Goal: Transaction & Acquisition: Register for event/course

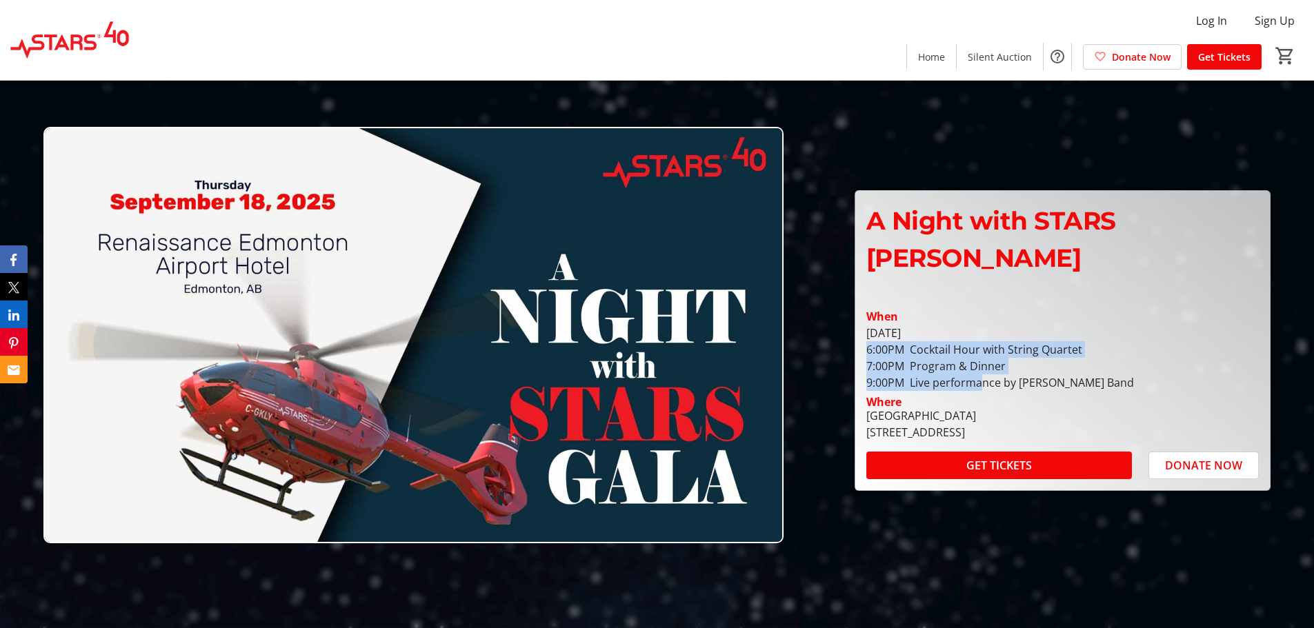
drag, startPoint x: 1013, startPoint y: 341, endPoint x: 906, endPoint y: 307, distance: 113.0
click at [906, 325] on div "[DATE] 6:00PM Cocktail Hour with String Quartet 7:00PM Program & Dinner 9:00PM …" at bounding box center [1062, 358] width 392 height 66
click at [983, 350] on div "[DATE] 6:00PM Cocktail Hour with String Quartet 7:00PM Program & Dinner 9:00PM …" at bounding box center [1062, 358] width 392 height 66
drag, startPoint x: 963, startPoint y: 356, endPoint x: 998, endPoint y: 309, distance: 58.6
click at [990, 325] on div "[DATE] 6:00PM Cocktail Hour with String Quartet 7:00PM Program & Dinner 9:00PM …" at bounding box center [1062, 358] width 392 height 66
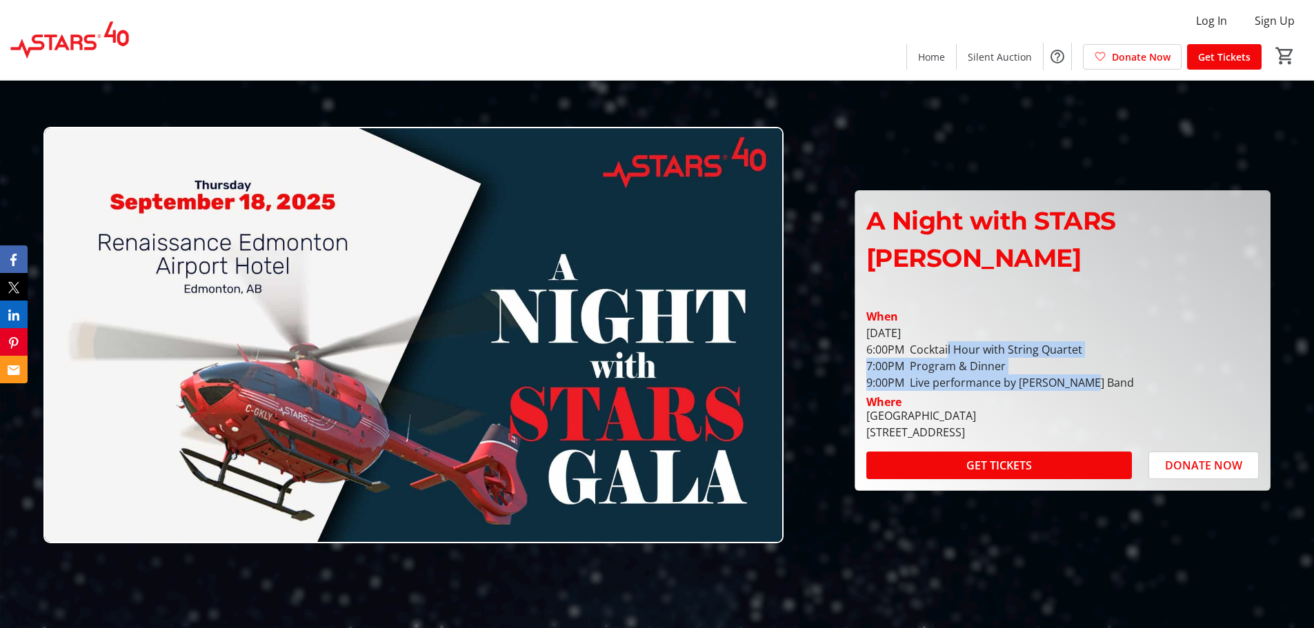
click at [1073, 343] on div "[DATE] 6:00PM Cocktail Hour with String Quartet 7:00PM Program & Dinner 9:00PM …" at bounding box center [1062, 358] width 392 height 66
drag, startPoint x: 1041, startPoint y: 356, endPoint x: 1004, endPoint y: 306, distance: 62.1
click at [1004, 325] on div "[DATE] 6:00PM Cocktail Hour with String Quartet 7:00PM Program & Dinner 9:00PM …" at bounding box center [1062, 358] width 392 height 66
click at [1053, 347] on div "[DATE] 6:00PM Cocktail Hour with String Quartet 7:00PM Program & Dinner 9:00PM …" at bounding box center [1062, 358] width 392 height 66
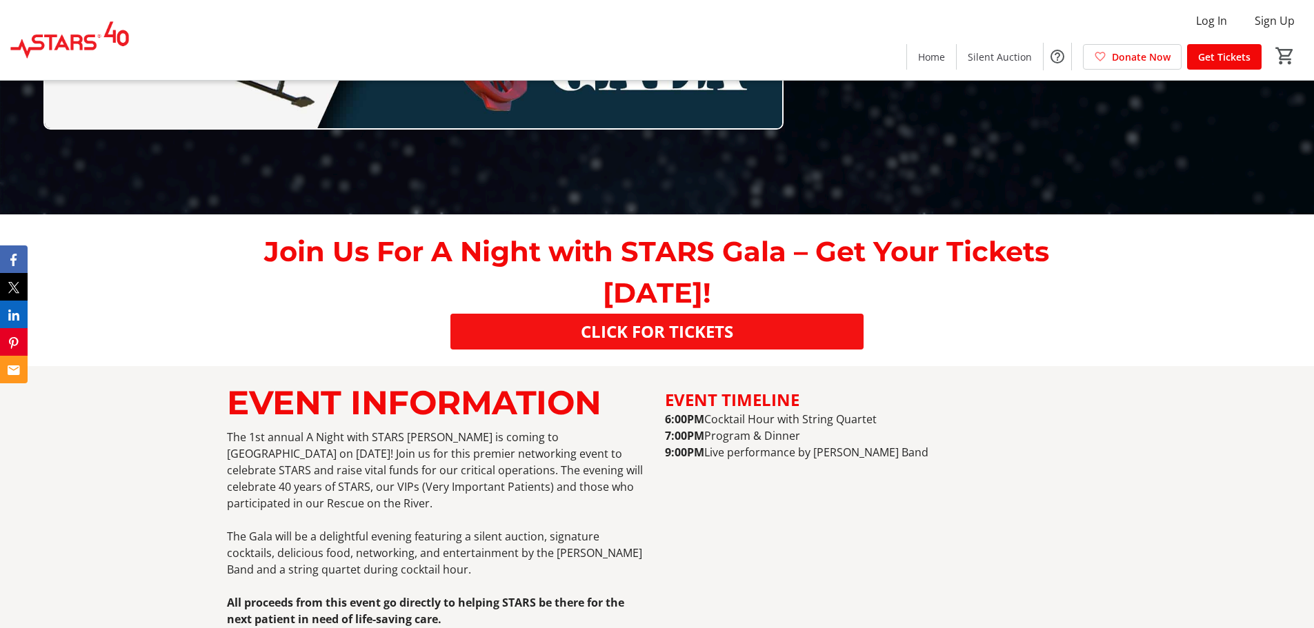
scroll to position [828, 0]
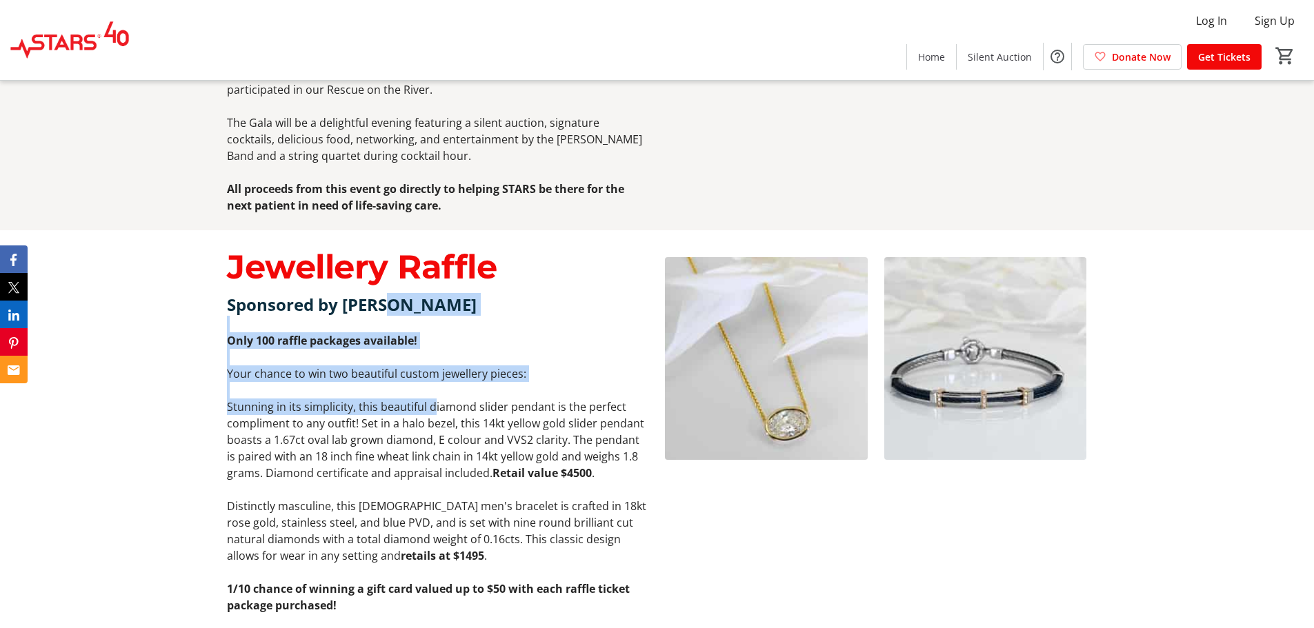
drag, startPoint x: 390, startPoint y: 306, endPoint x: 432, endPoint y: 399, distance: 101.9
click at [432, 399] on div "Sponsored by Vandenbergs Jewellers Only 100 raffle packages available! Your cha…" at bounding box center [437, 494] width 421 height 403
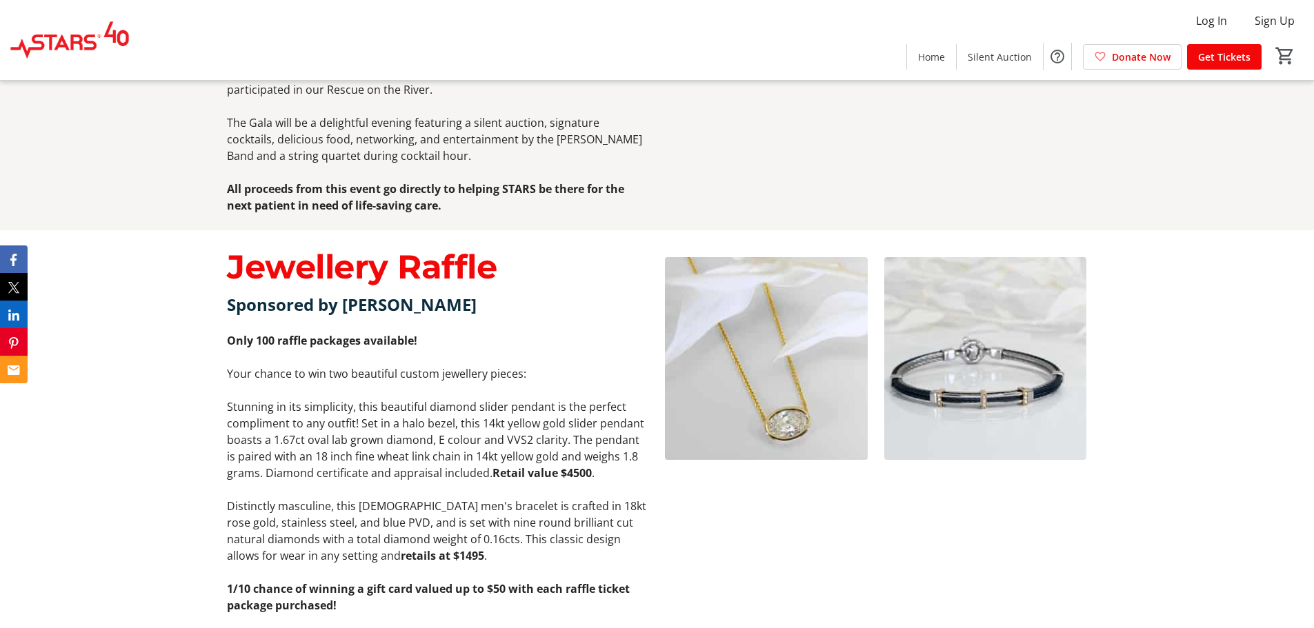
click at [459, 476] on p "Stunning in its simplicity, this beautiful diamond slider pendant is the perfec…" at bounding box center [437, 440] width 421 height 83
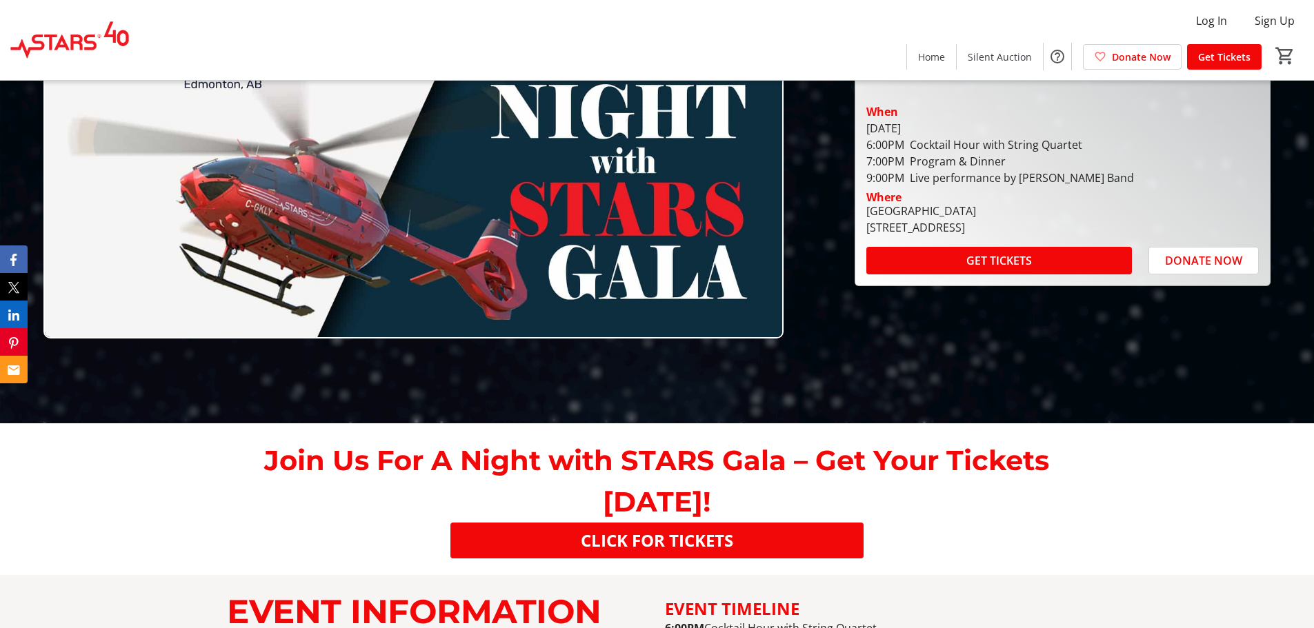
scroll to position [138, 0]
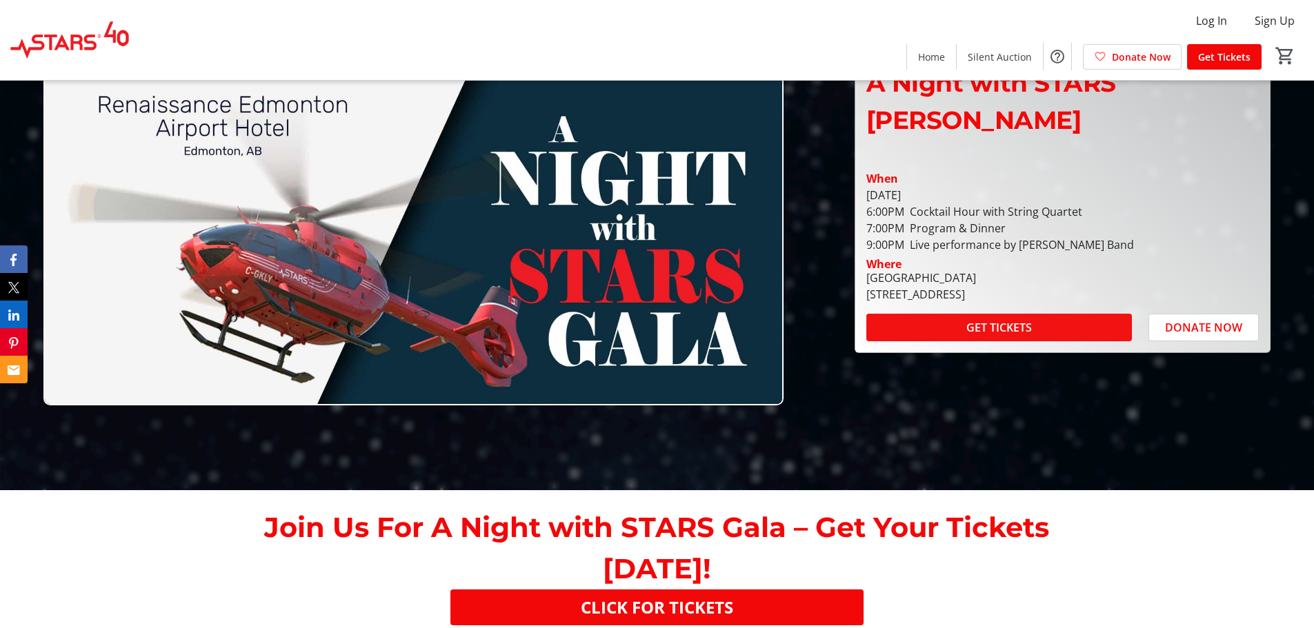
click at [1006, 319] on span "GET TICKETS" at bounding box center [999, 327] width 66 height 17
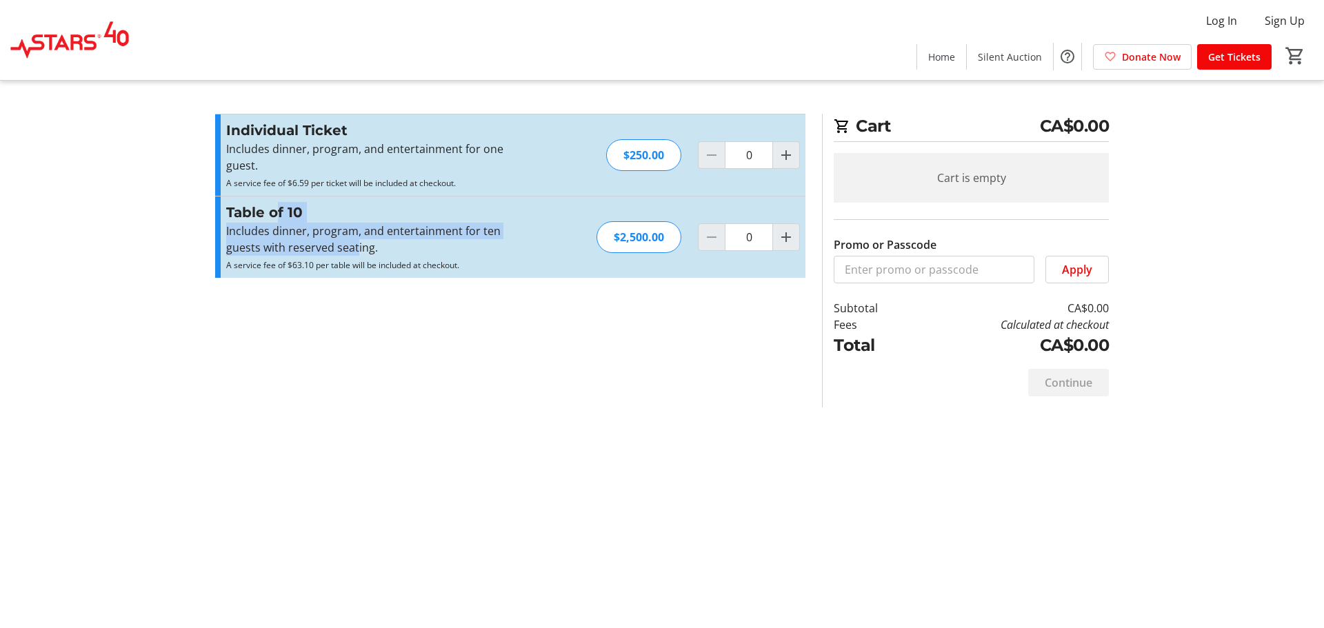
drag, startPoint x: 318, startPoint y: 226, endPoint x: 359, endPoint y: 246, distance: 46.0
click at [357, 245] on div "Table of 10 Includes dinner, program, and entertainment for ten guests with res…" at bounding box center [376, 237] width 301 height 70
click at [478, 264] on p "A service fee of $63.10 per table will be included at checkout." at bounding box center [376, 264] width 301 height 17
click at [465, 408] on div "Cart CA$0.00 Cart is empty Promo or Passcode Apply Subtotal CA$0.00 Fees Calcul…" at bounding box center [662, 314] width 910 height 628
click at [63, 46] on img at bounding box center [69, 40] width 123 height 69
